Goal: Feedback & Contribution: Submit feedback/report problem

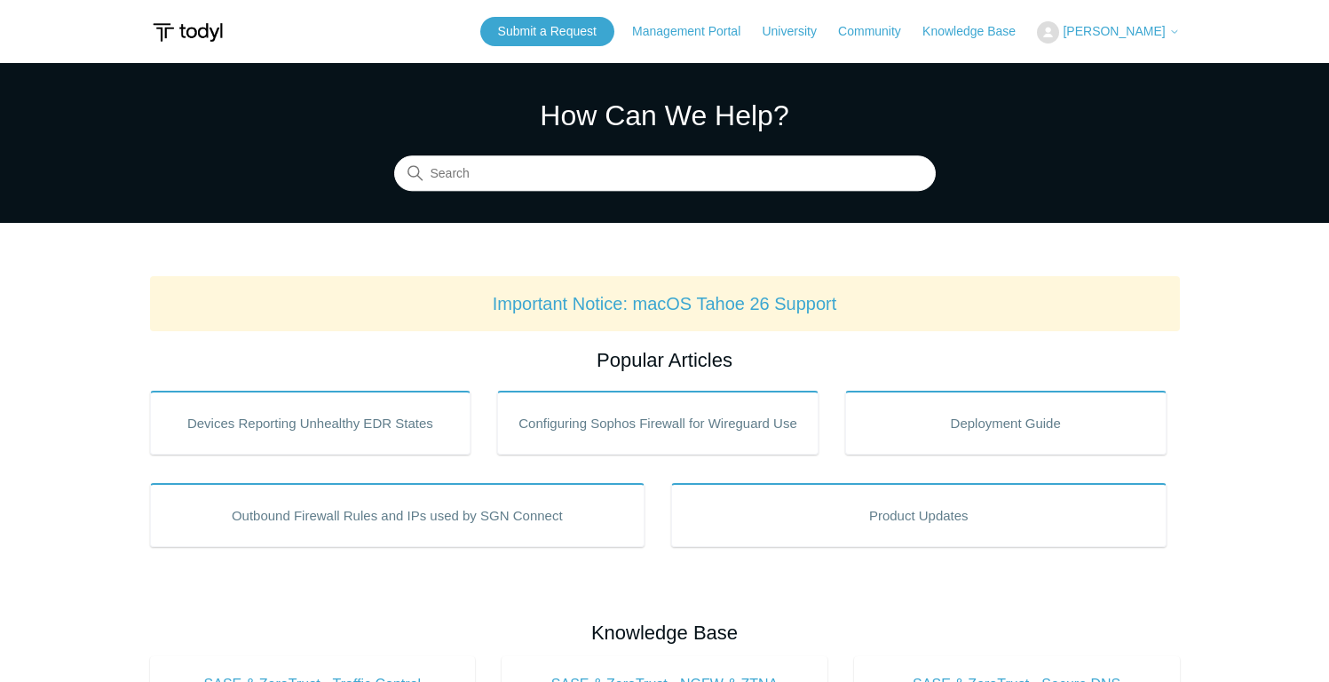
click at [1098, 24] on span "[PERSON_NAME]" at bounding box center [1114, 31] width 102 height 14
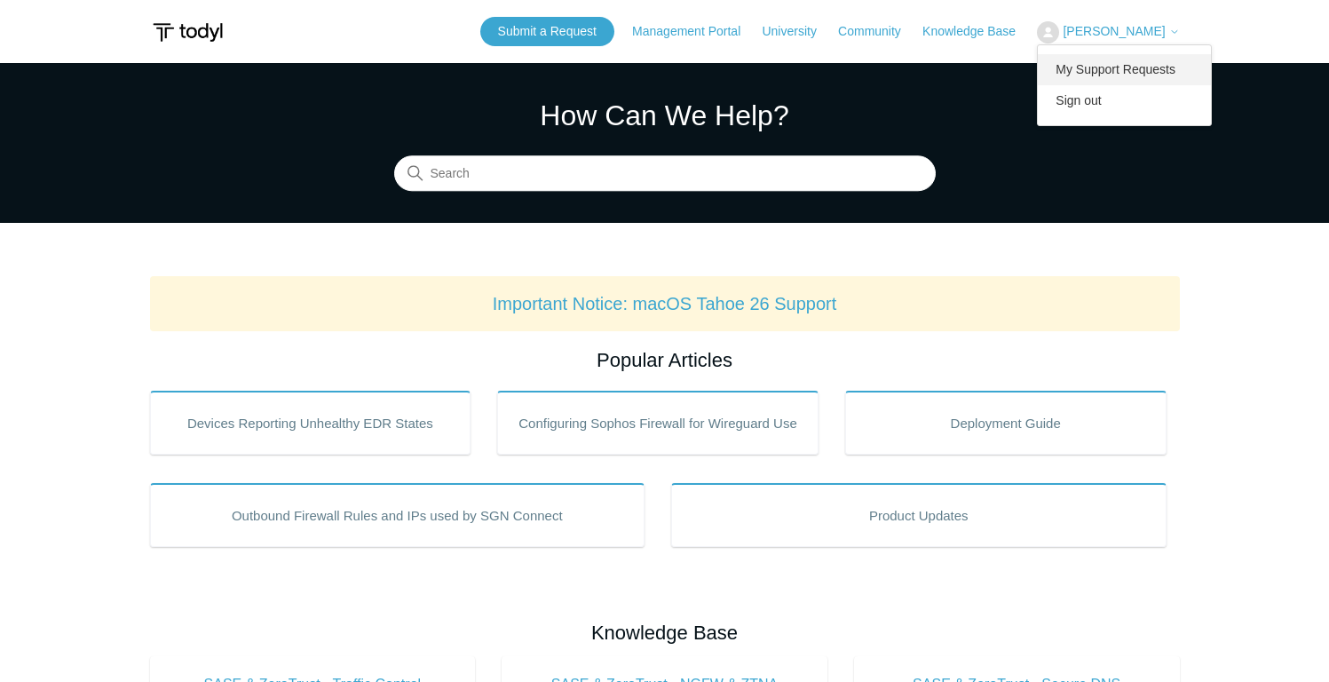
click at [1093, 62] on link "My Support Requests" at bounding box center [1124, 69] width 173 height 31
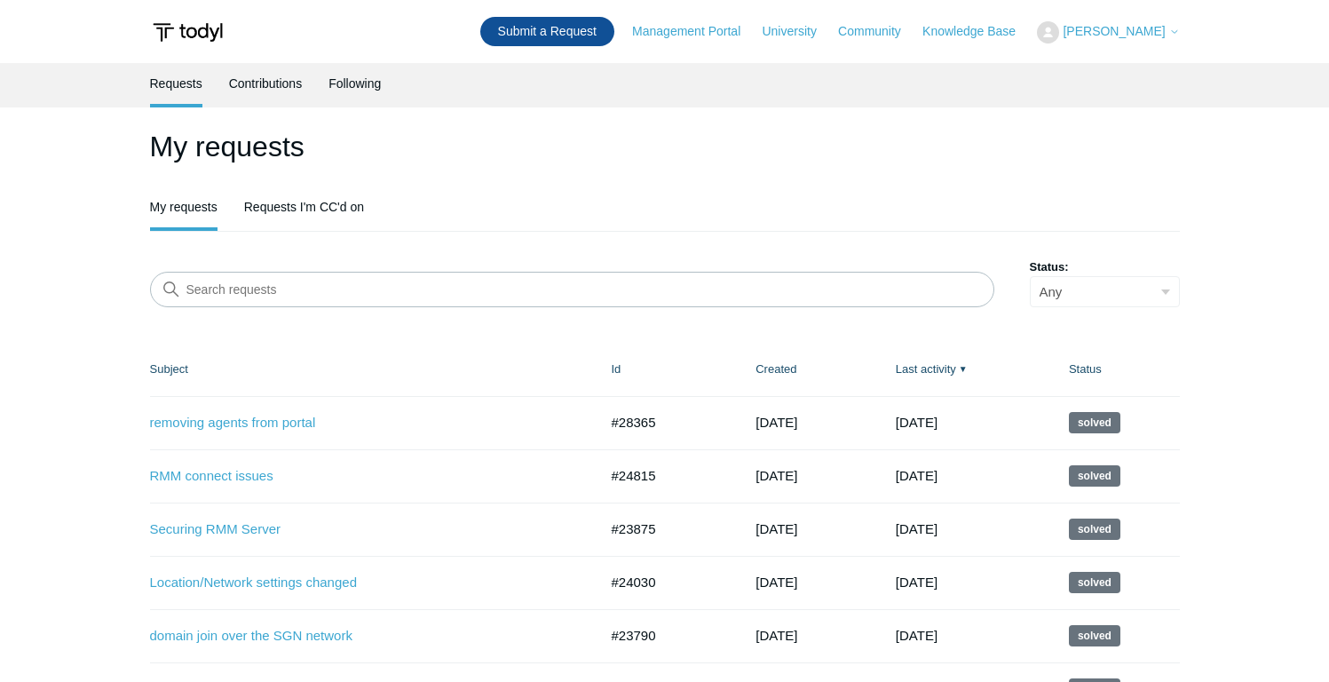
click at [535, 30] on link "Submit a Request" at bounding box center [547, 31] width 134 height 29
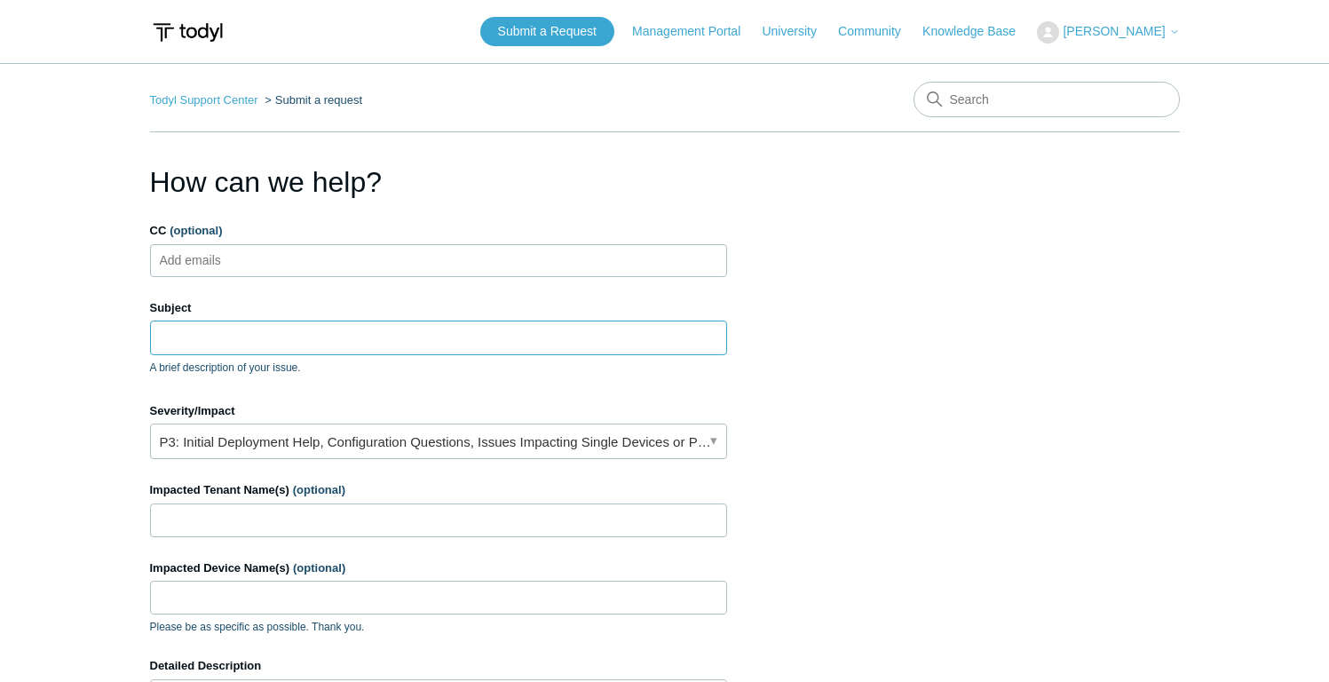
click at [210, 336] on input "Subject" at bounding box center [438, 338] width 577 height 34
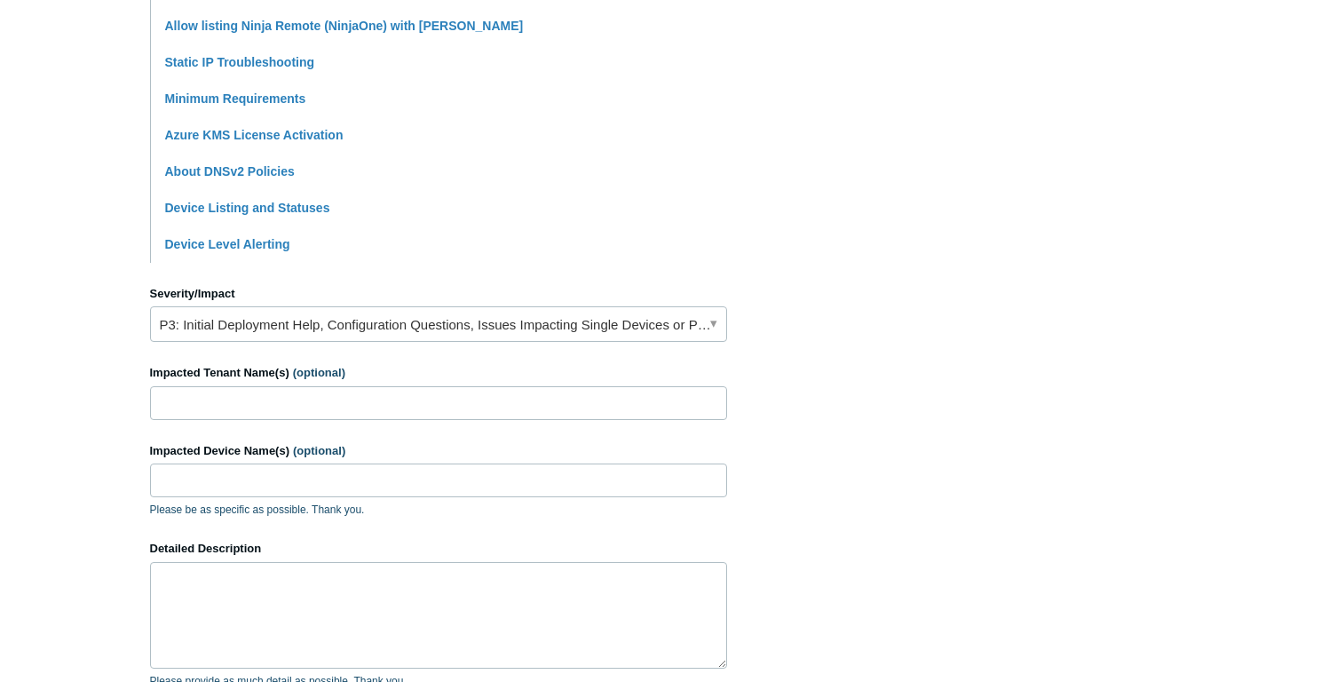
scroll to position [551, 0]
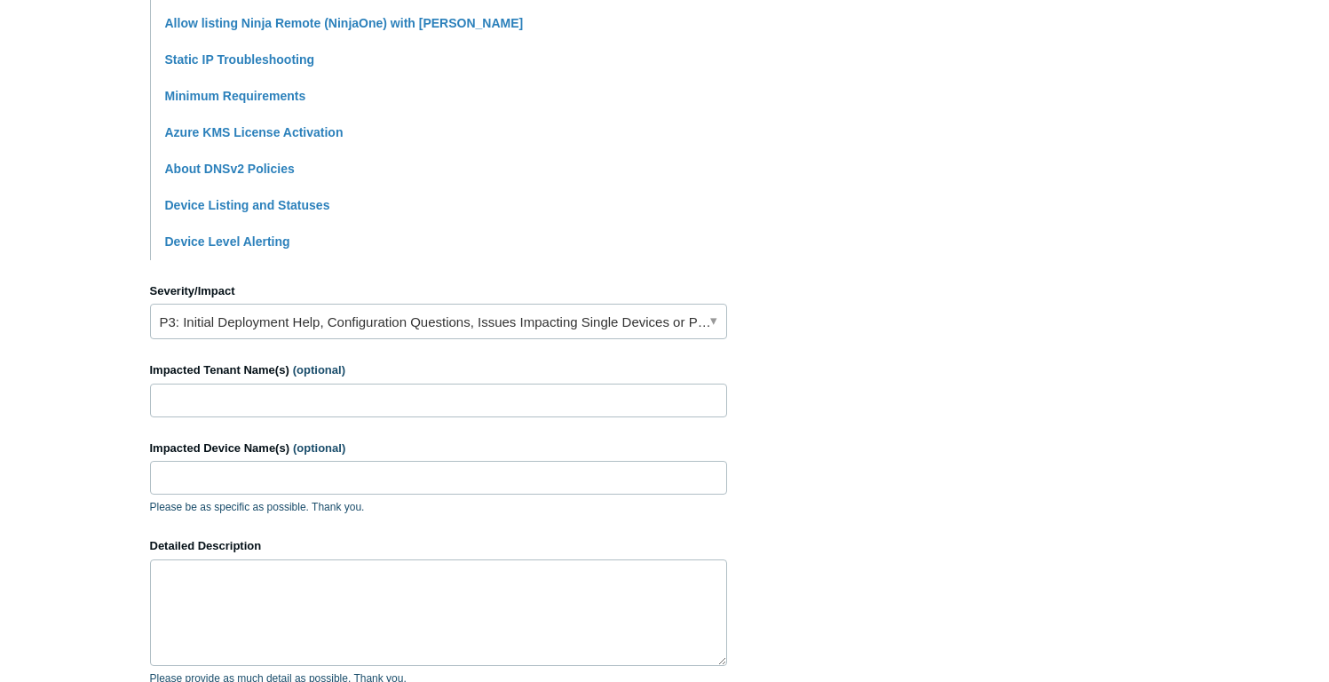
type input "SASE connections slow on the download"
click at [222, 402] on input "Impacted Tenant Name(s) (optional)" at bounding box center [438, 401] width 577 height 34
type input "A"
type input "T"
type input "RCIT"
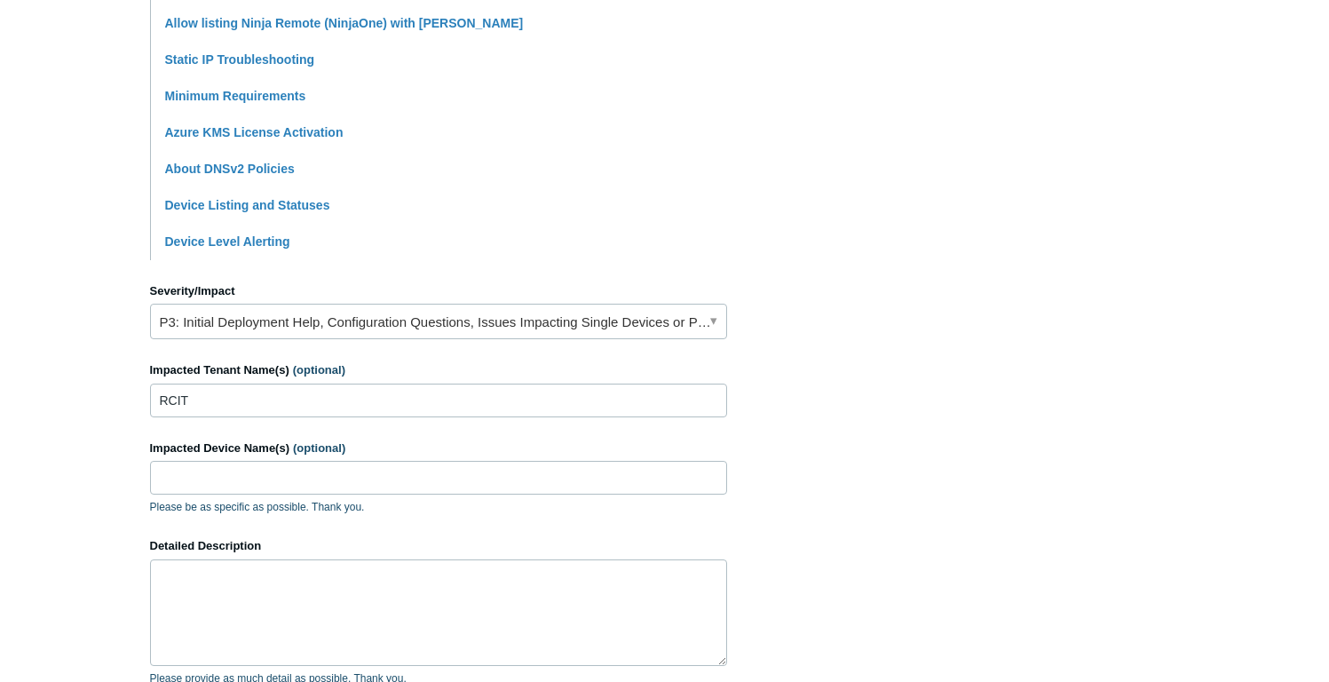
click at [246, 494] on div "Impacted Device Name(s) (optional) Please be as specific as possible. Thank you." at bounding box center [438, 478] width 577 height 76
click at [243, 479] on input "Impacted Device Name(s) (optional)" at bounding box center [438, 478] width 577 height 34
click at [248, 588] on textarea "Detailed Description" at bounding box center [438, 612] width 577 height 107
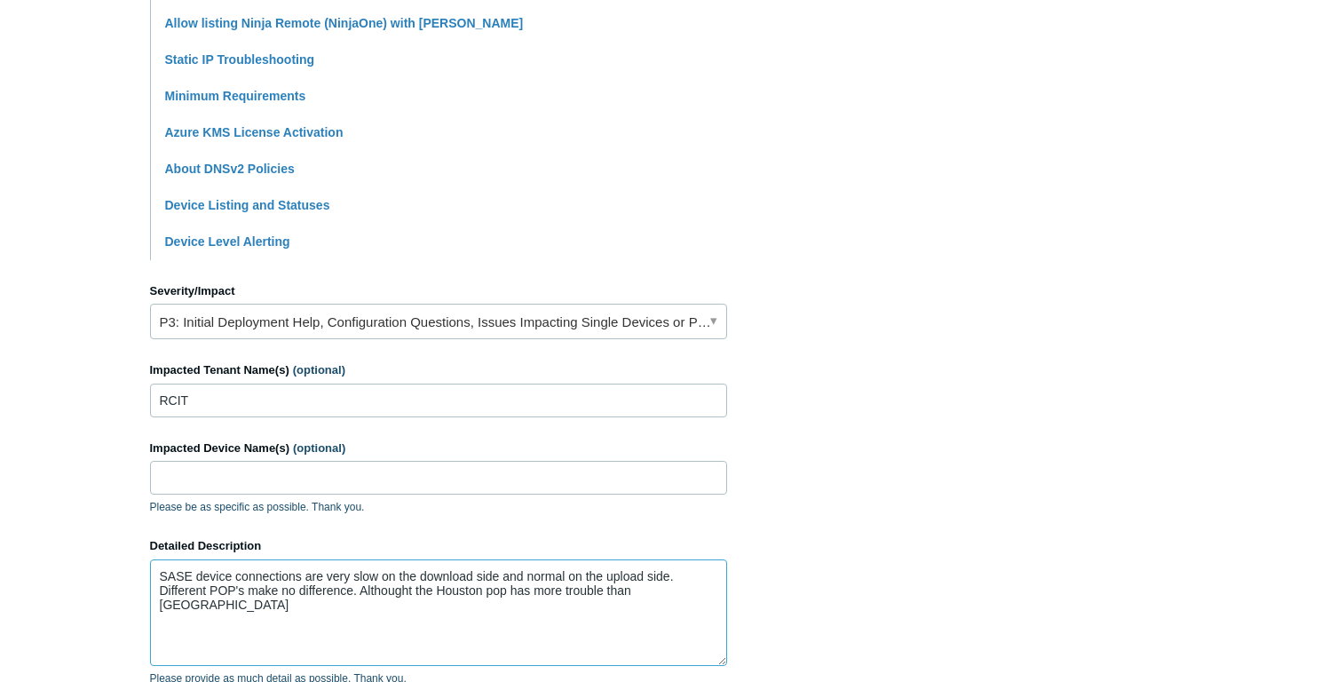
click at [513, 592] on textarea "SASE device connections are very slow on the download side and normal on the up…" at bounding box center [438, 612] width 577 height 107
click at [543, 593] on textarea "SASE device connections are very slow on the download side and normal on the up…" at bounding box center [438, 612] width 577 height 107
drag, startPoint x: 645, startPoint y: 595, endPoint x: 644, endPoint y: 583, distance: 11.6
click at [645, 593] on textarea "SASE device connections are very slow on the download side and normal on the up…" at bounding box center [438, 612] width 577 height 107
click at [320, 606] on textarea "SASE device connections are very slow on the download side and normal on the up…" at bounding box center [438, 612] width 577 height 107
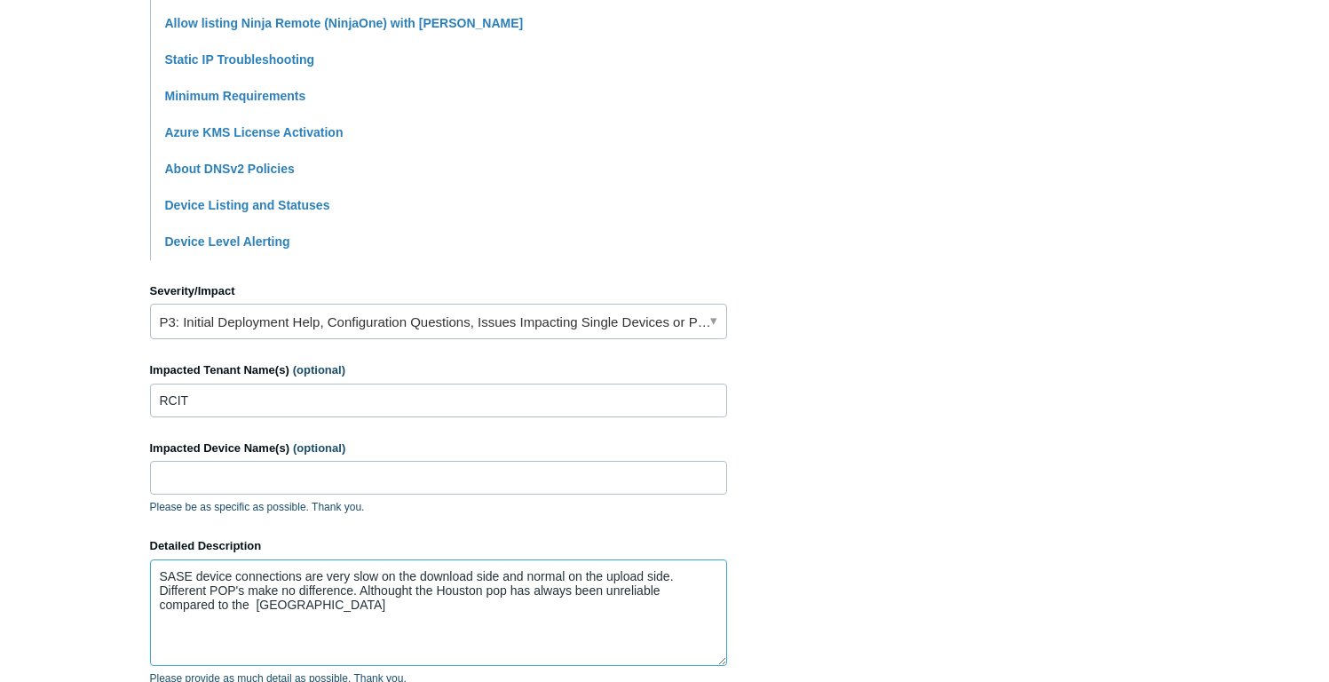
click at [318, 605] on textarea "SASE device connections are very slow on the download side and normal on the up…" at bounding box center [438, 612] width 577 height 107
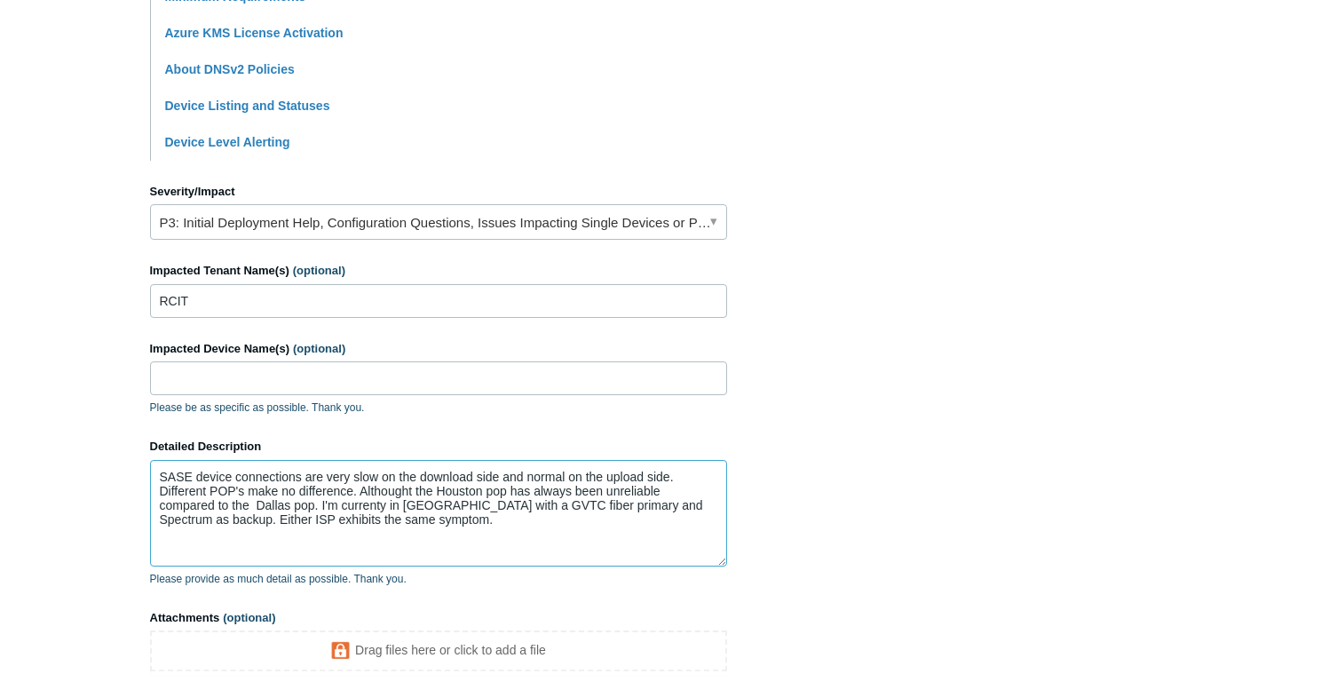
scroll to position [829, 0]
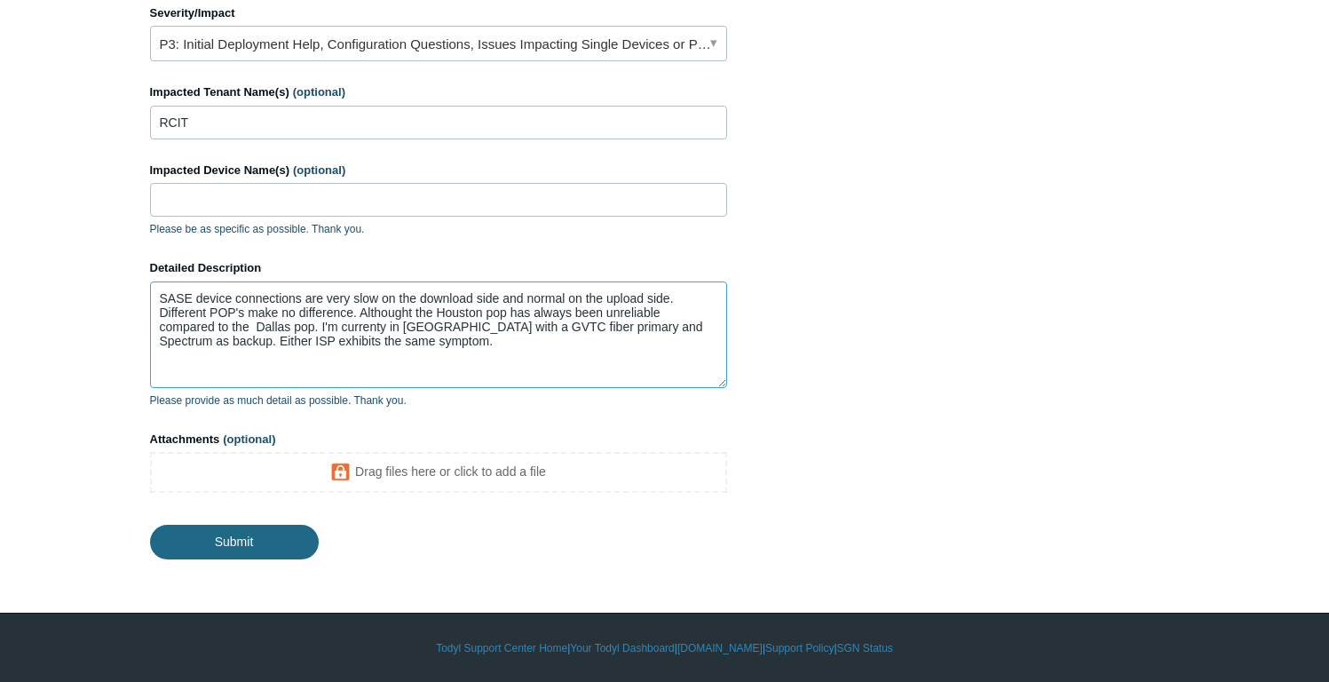
type textarea "SASE device connections are very slow on the download side and normal on the up…"
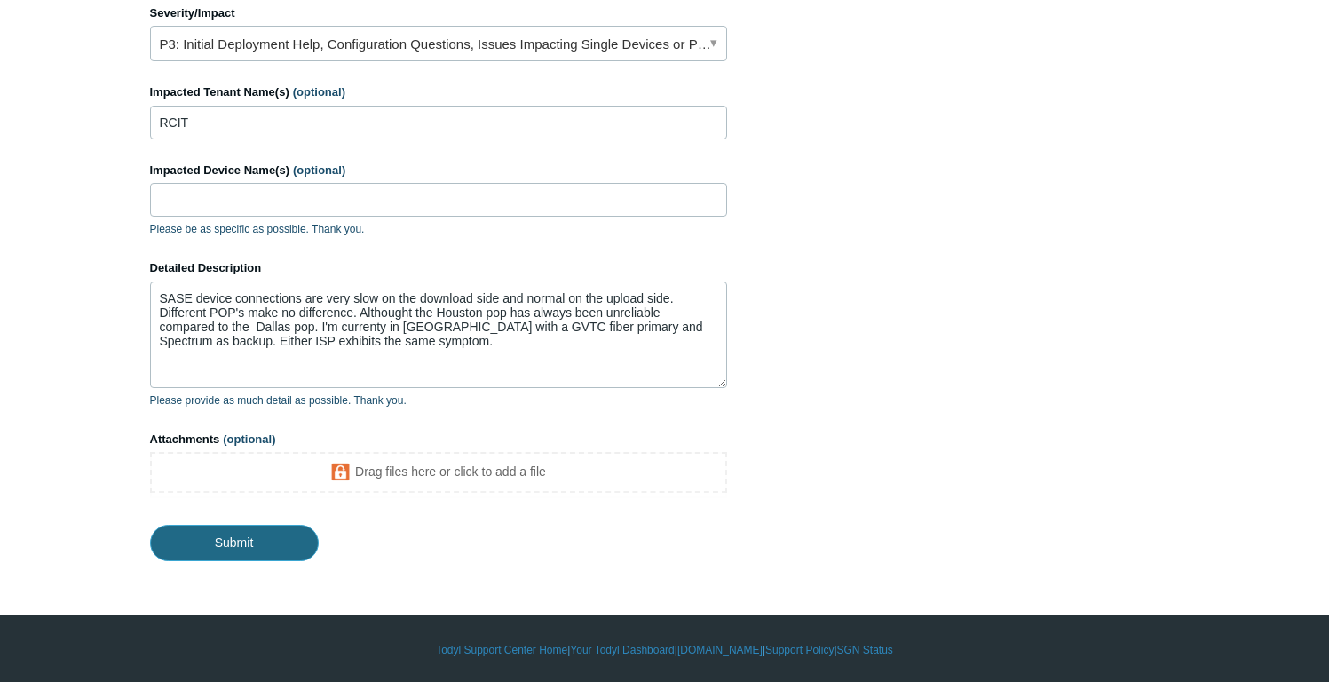
click at [235, 533] on input "Submit" at bounding box center [234, 543] width 169 height 36
